Goal: Task Accomplishment & Management: Use online tool/utility

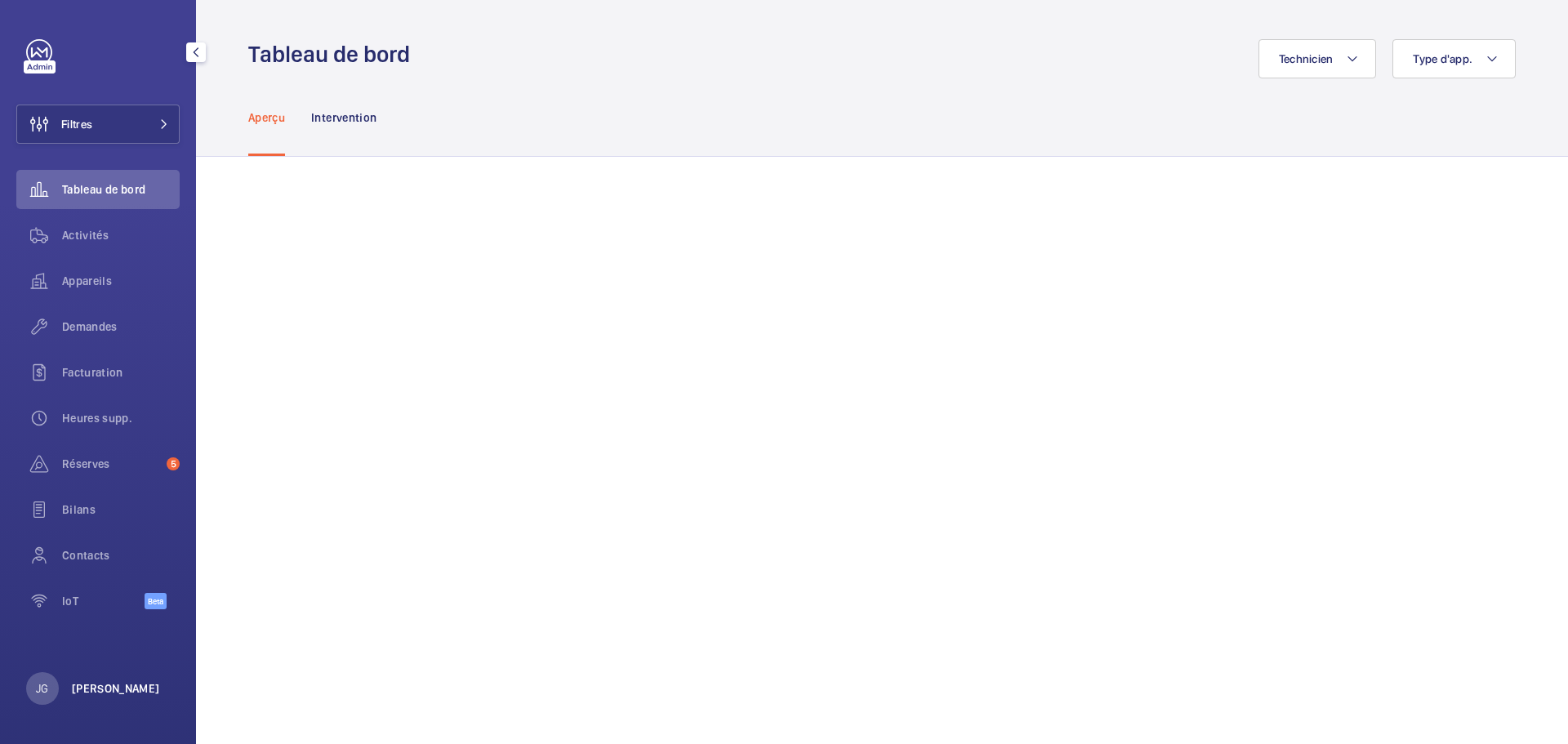
click at [122, 681] on p "[PERSON_NAME]" at bounding box center [115, 688] width 88 height 16
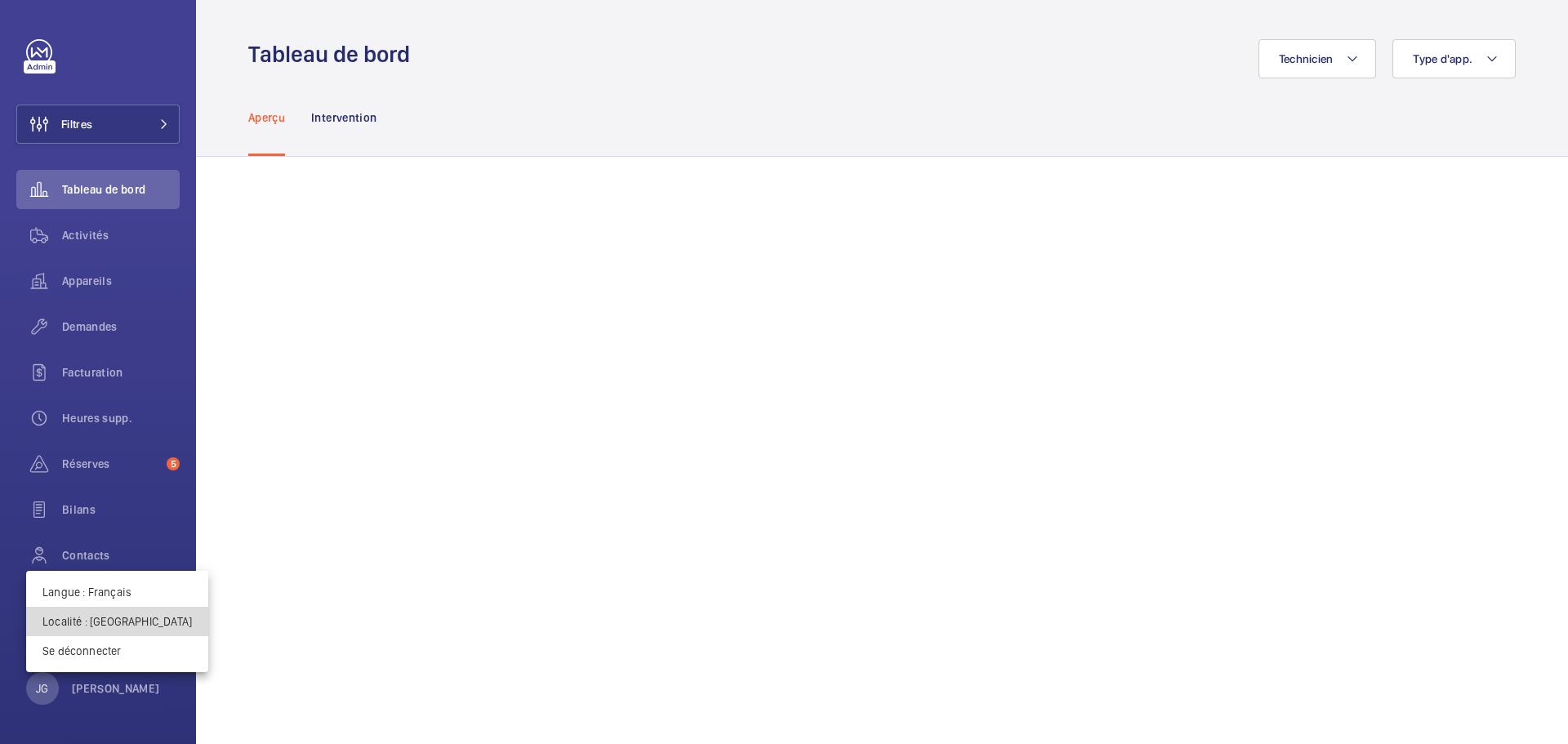
click at [120, 618] on p "Localité : Royaume-Uni" at bounding box center [117, 620] width 149 height 16
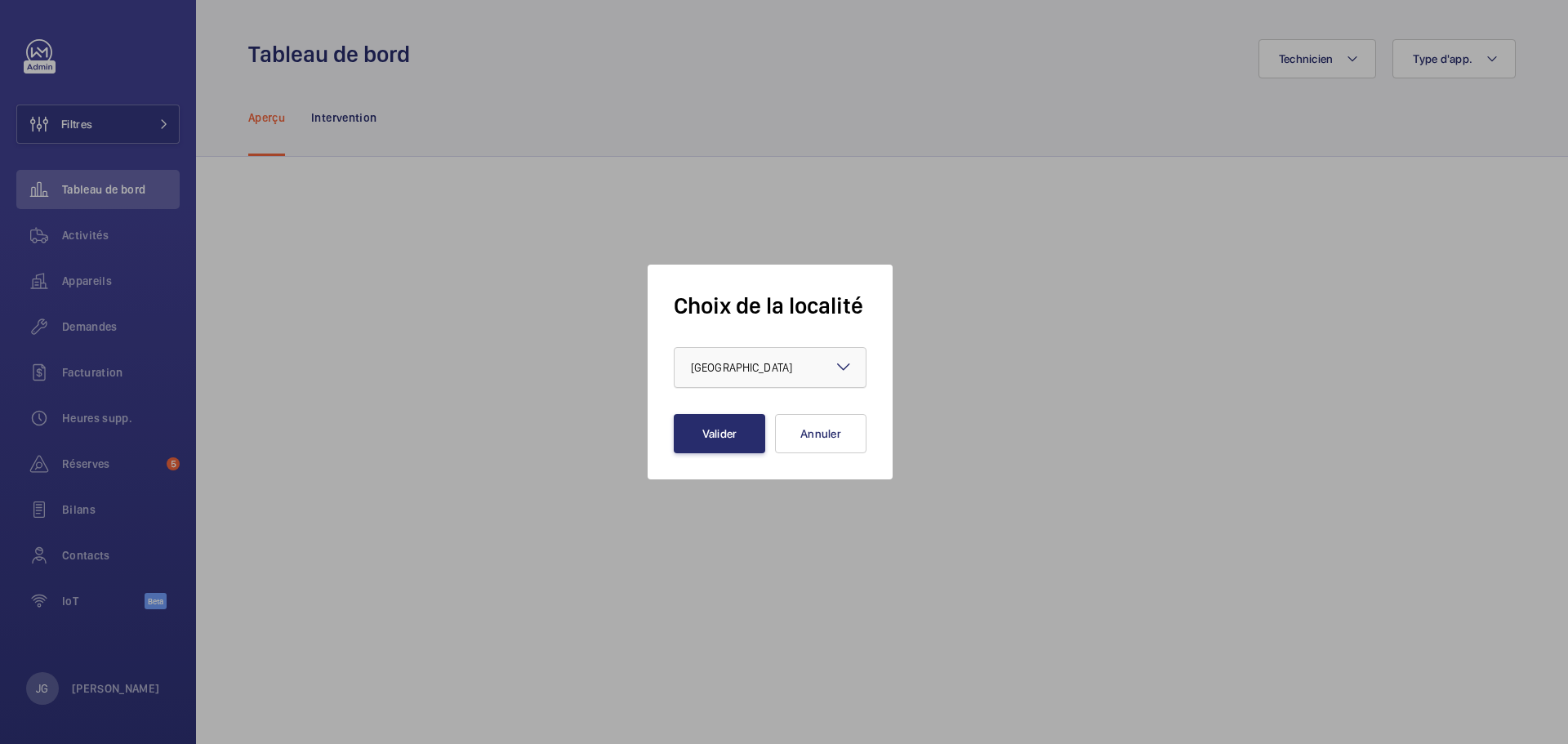
drag, startPoint x: 805, startPoint y: 343, endPoint x: 802, endPoint y: 352, distance: 9.5
click at [805, 345] on form "Choix de la localité × Royaume-Uni × Valider Annuler" at bounding box center [770, 372] width 193 height 163
click at [799, 359] on div "× Royaume-Uni" at bounding box center [761, 366] width 142 height 16
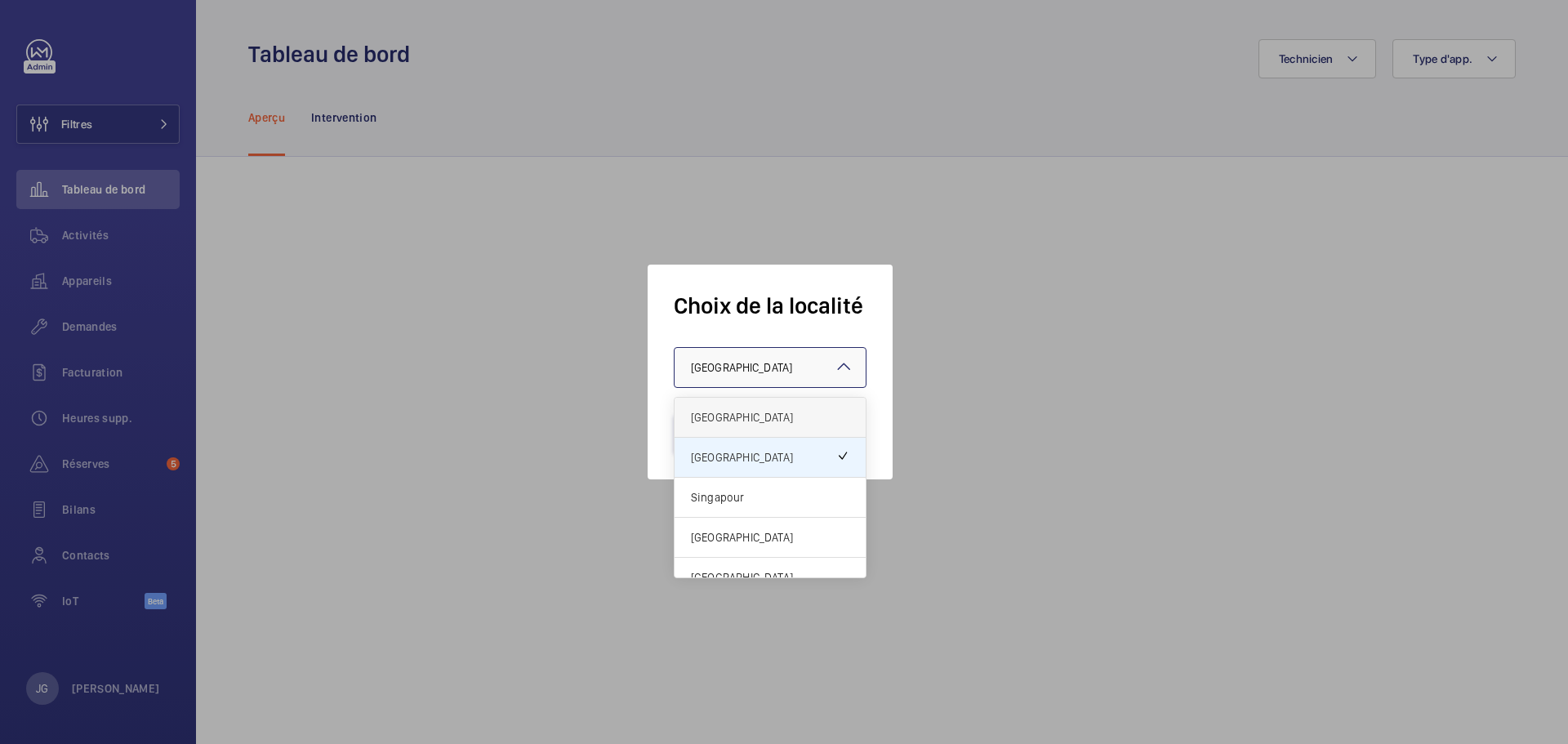
click at [762, 414] on span "[GEOGRAPHIC_DATA]" at bounding box center [770, 417] width 159 height 16
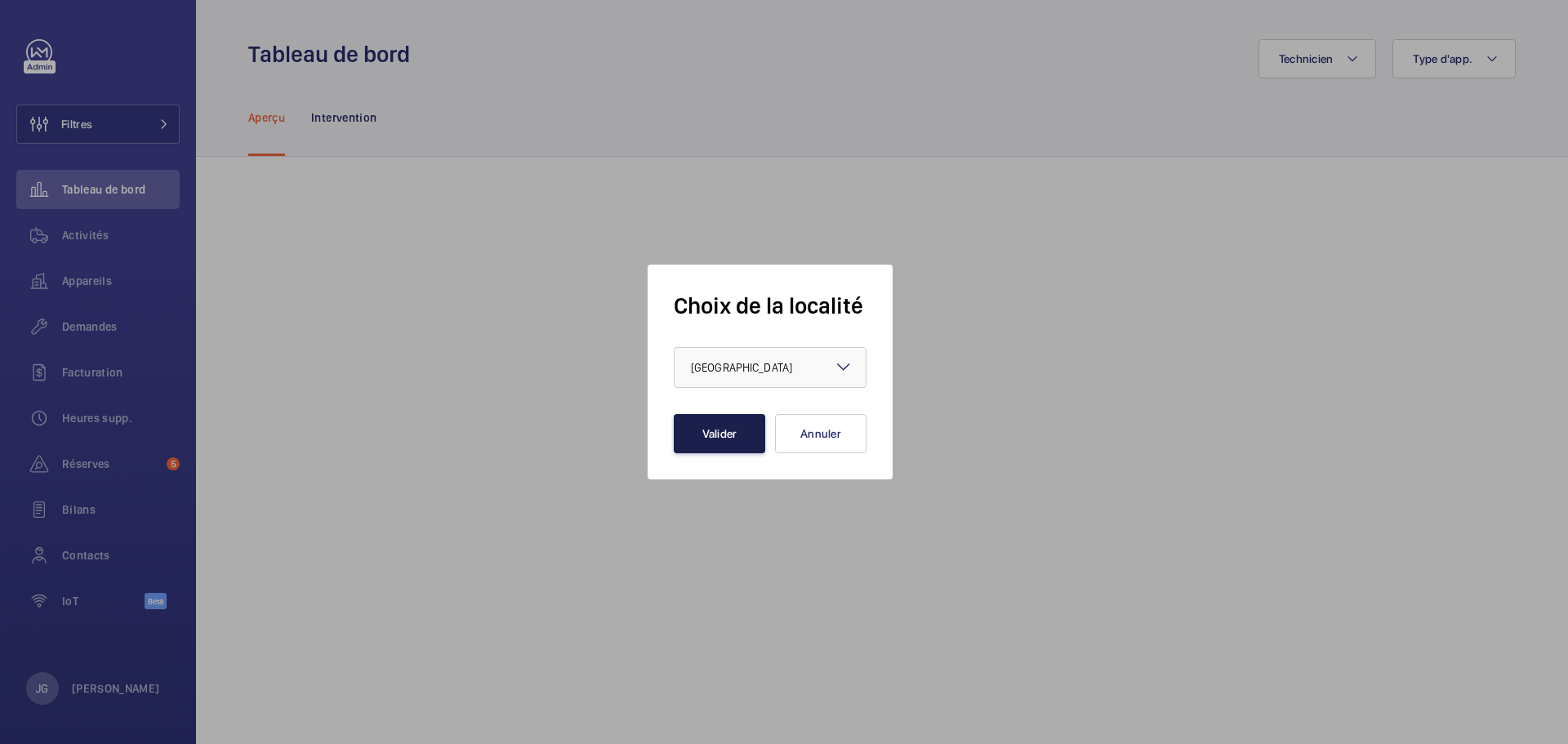
click at [747, 421] on button "Valider" at bounding box center [719, 434] width 91 height 39
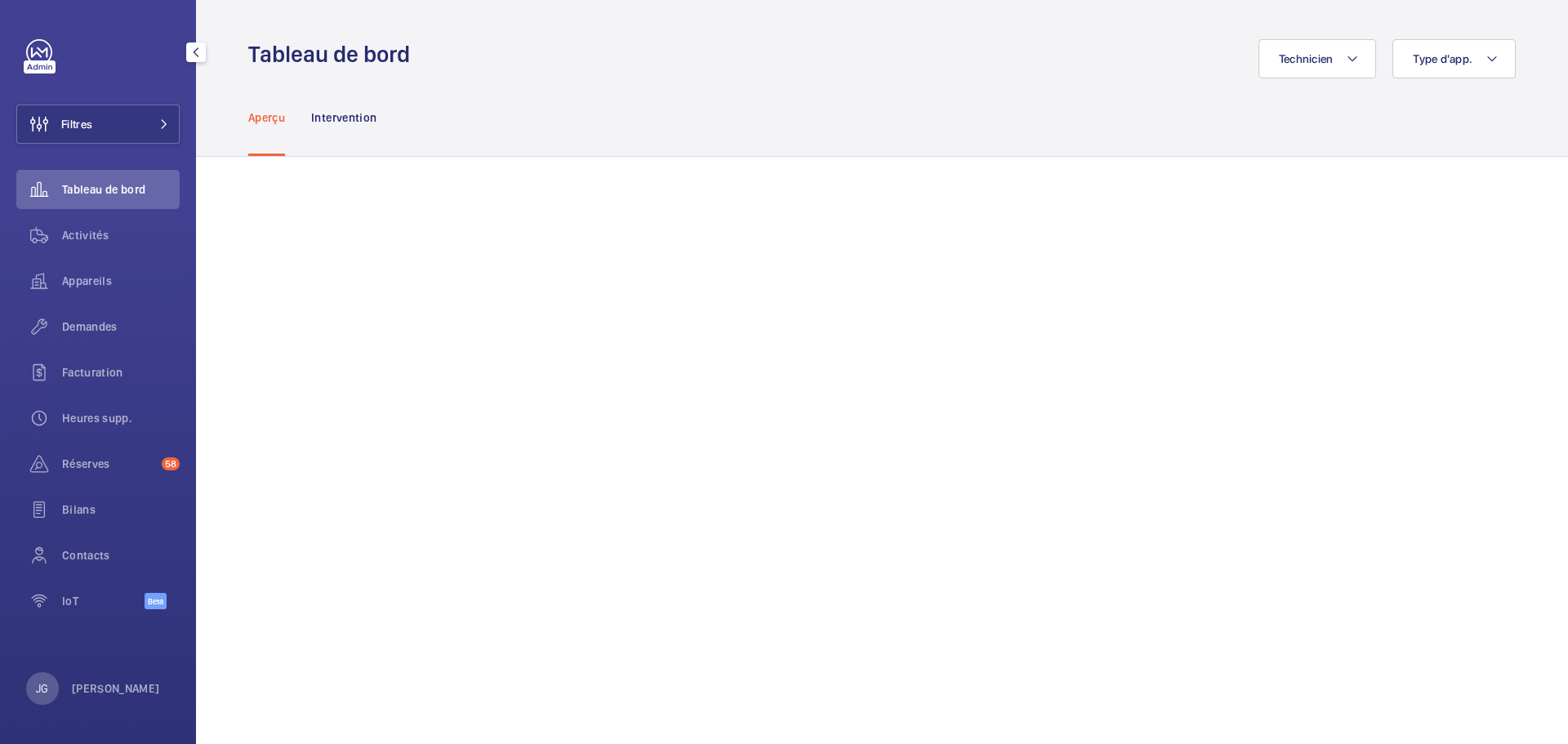
click at [115, 706] on div "Filtres Tableau de bord Activités Appareils Demandes Facturation Heures supp. R…" at bounding box center [98, 372] width 196 height 744
click at [109, 690] on p "[PERSON_NAME]" at bounding box center [115, 688] width 88 height 16
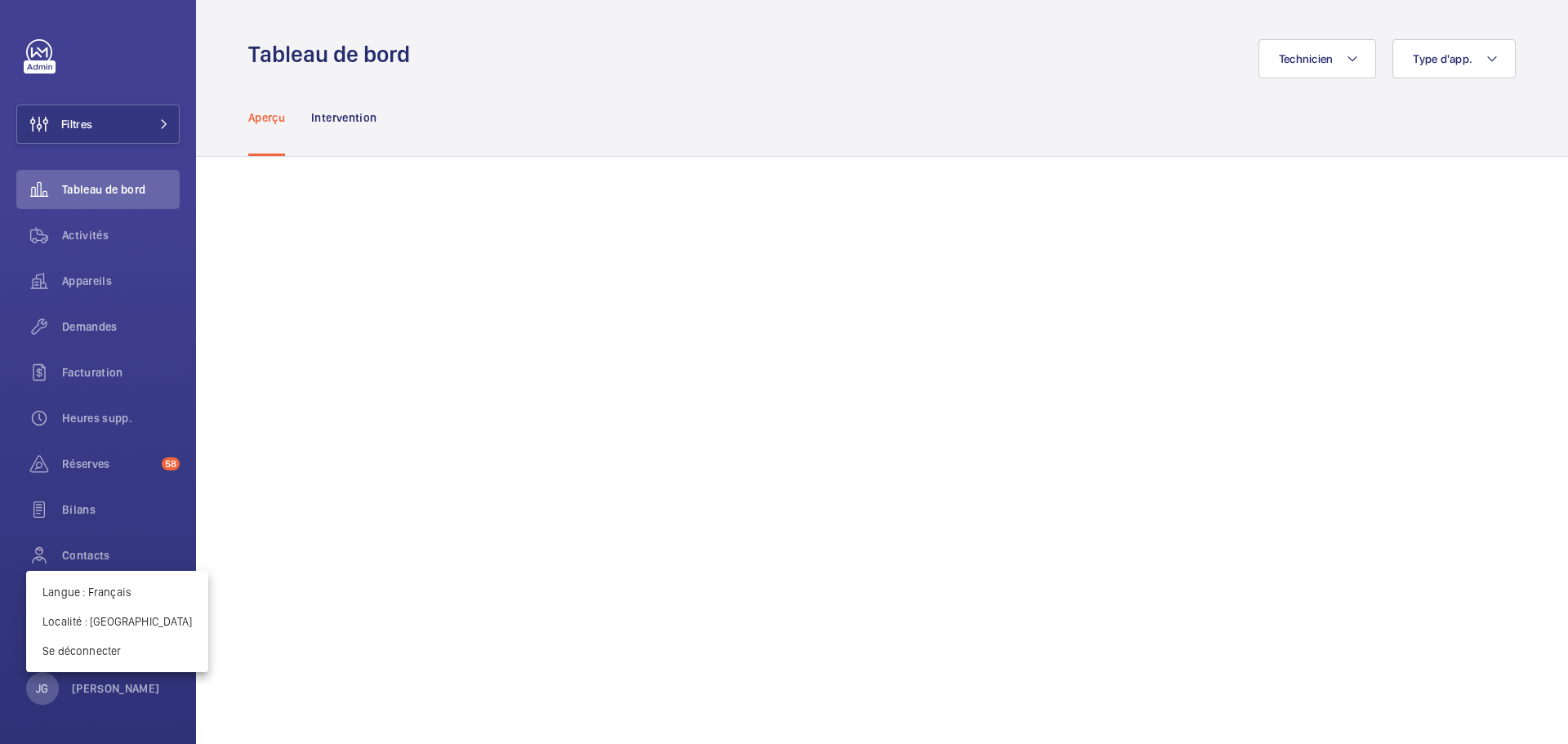
click at [112, 227] on div at bounding box center [784, 372] width 1568 height 744
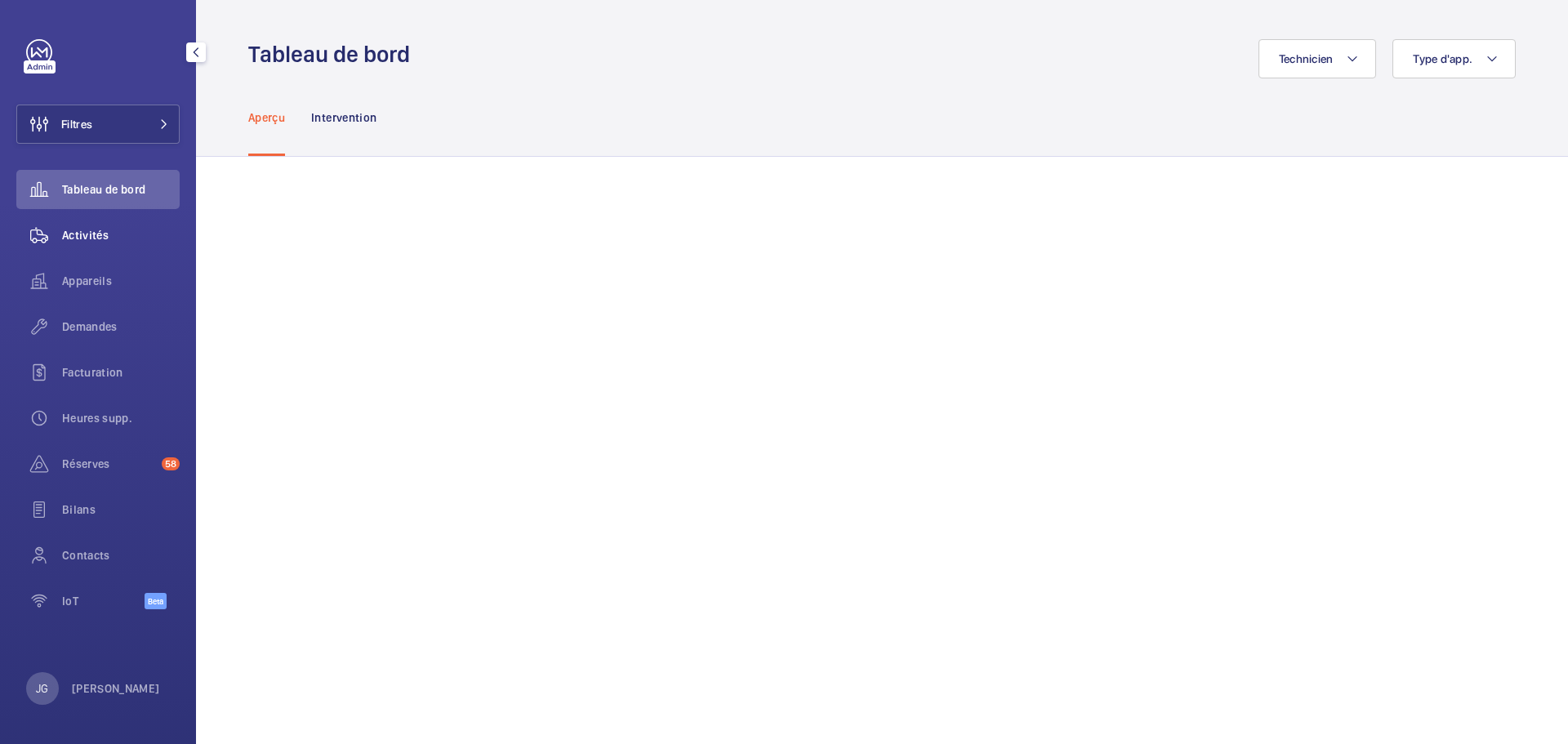
click at [99, 233] on span "Activités" at bounding box center [121, 234] width 118 height 16
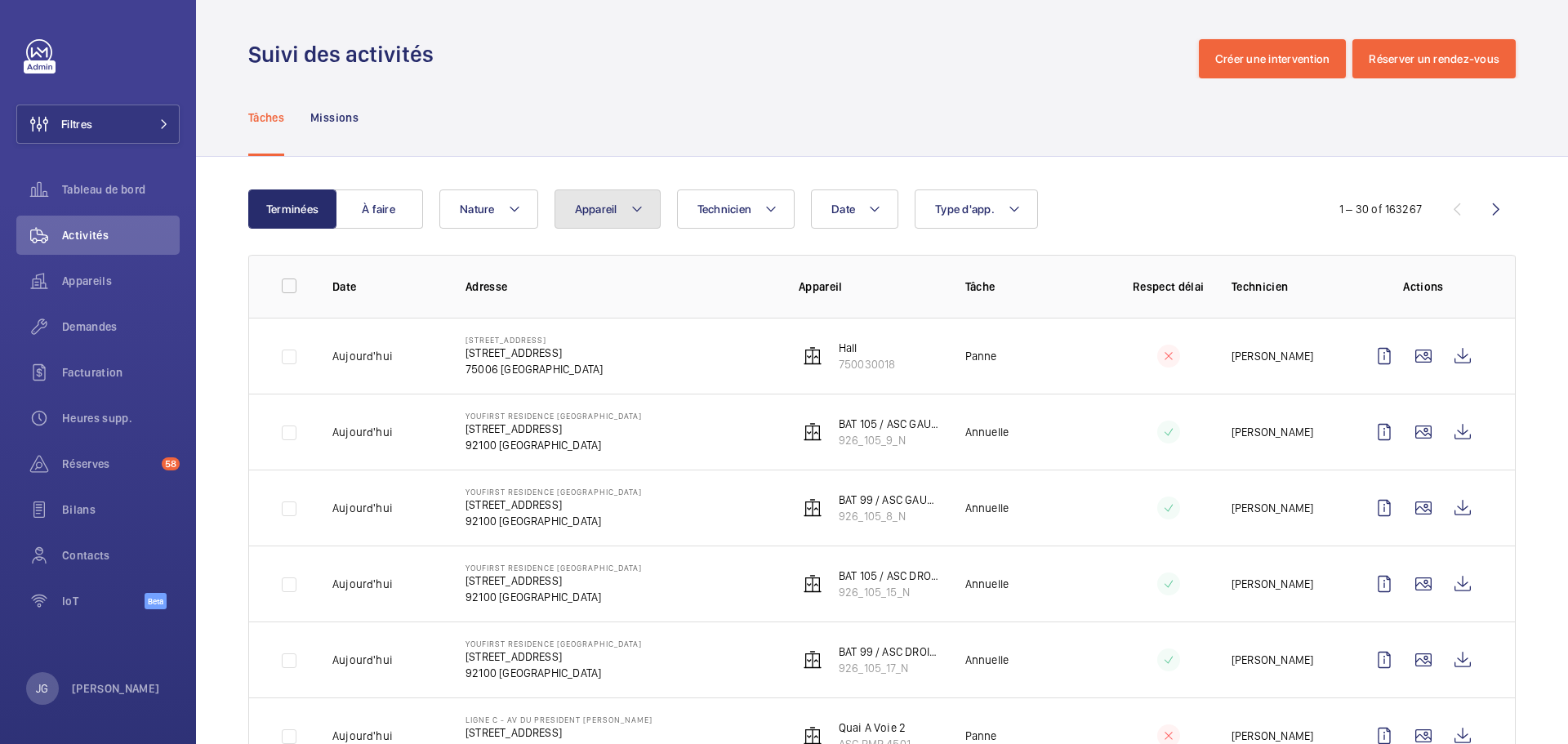
click at [640, 209] on mat-icon at bounding box center [637, 209] width 13 height 20
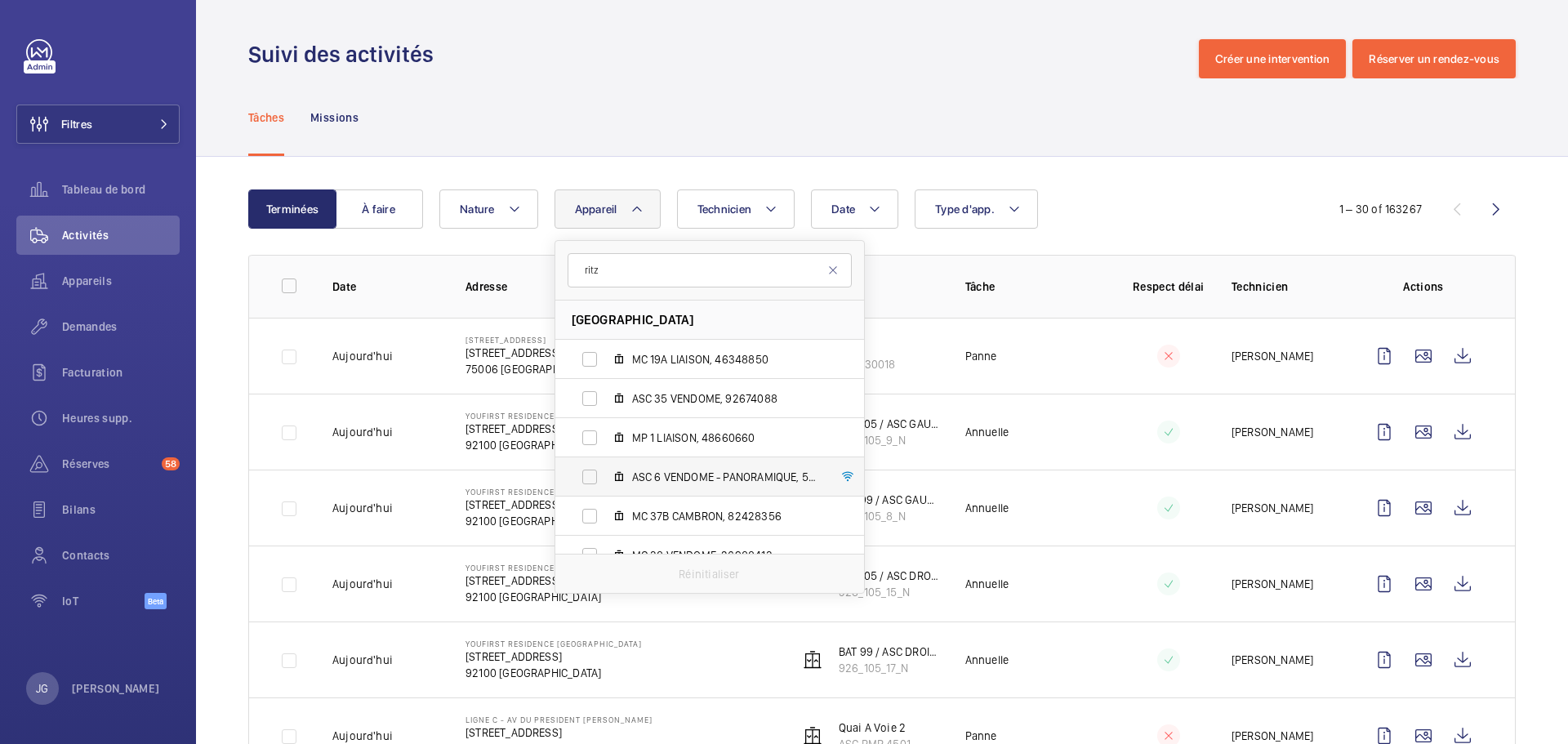
type input "ritz"
click at [708, 470] on span "ASC 6 VENDOME - PANORAMIQUE, 56784039" at bounding box center [726, 476] width 189 height 16
click at [606, 470] on input "ASC 6 VENDOME - PANORAMIQUE, 56784039" at bounding box center [589, 476] width 32 height 32
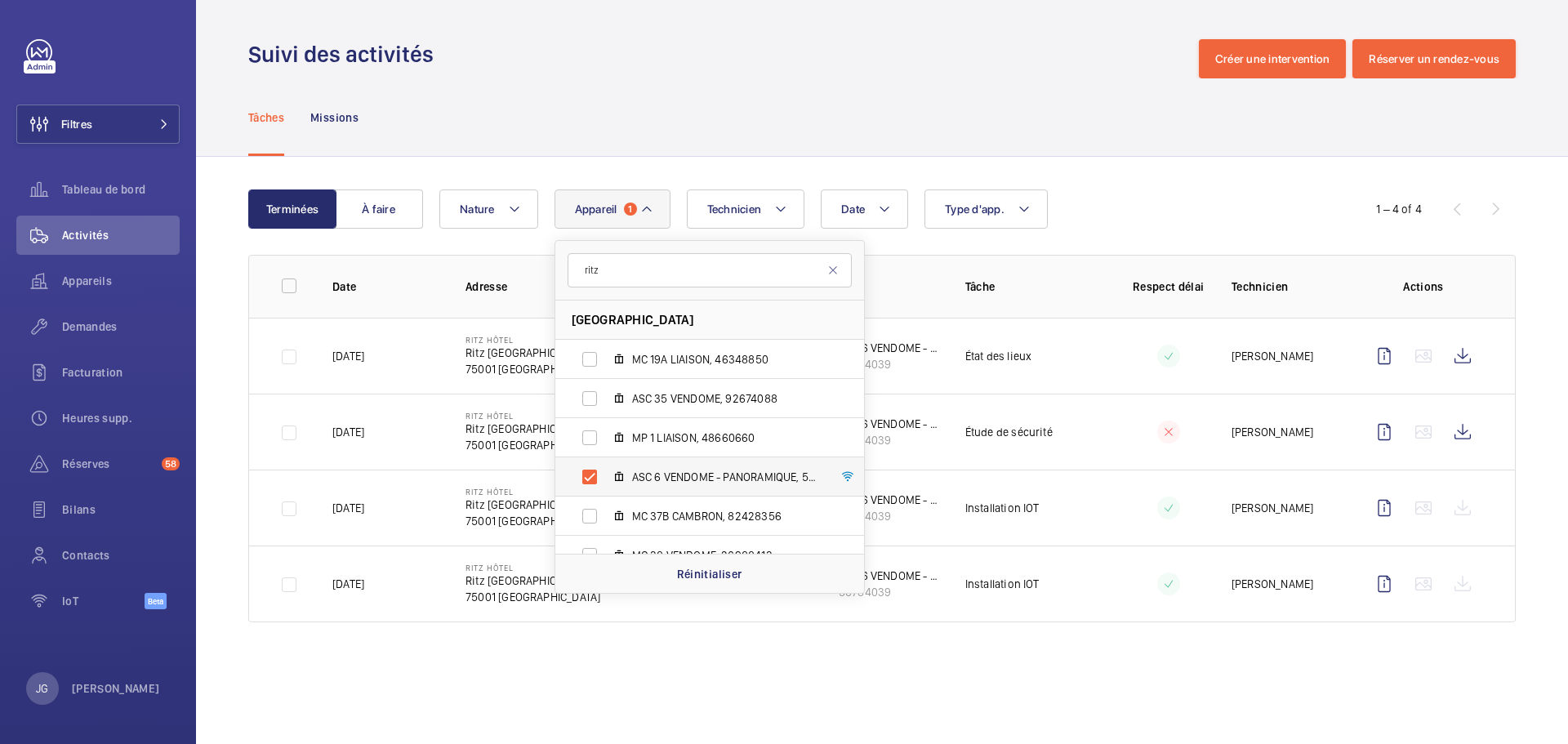
click at [587, 474] on label "ASC 6 VENDOME - PANORAMIQUE, 56784039" at bounding box center [696, 476] width 282 height 39
click at [587, 474] on input "ASC 6 VENDOME - PANORAMIQUE, 56784039" at bounding box center [589, 476] width 32 height 32
checkbox input "false"
